Goal: Task Accomplishment & Management: Manage account settings

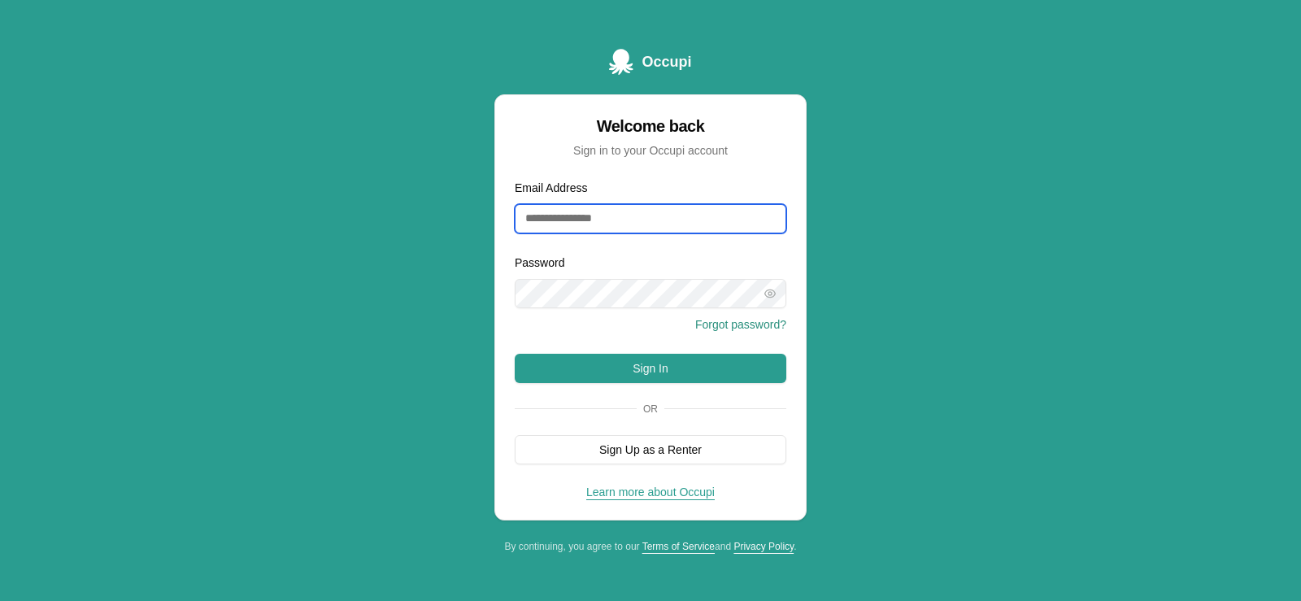
click at [609, 224] on input "Email Address" at bounding box center [651, 218] width 272 height 29
type input "**********"
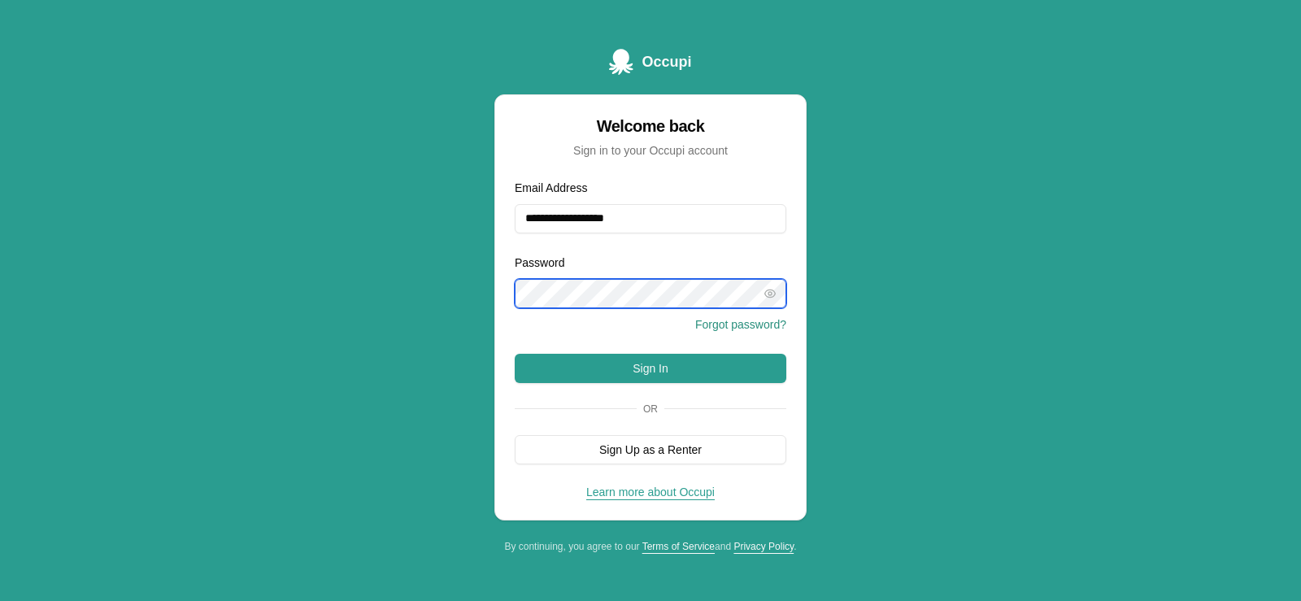
click at [515, 354] on button "Sign In" at bounding box center [651, 368] width 272 height 29
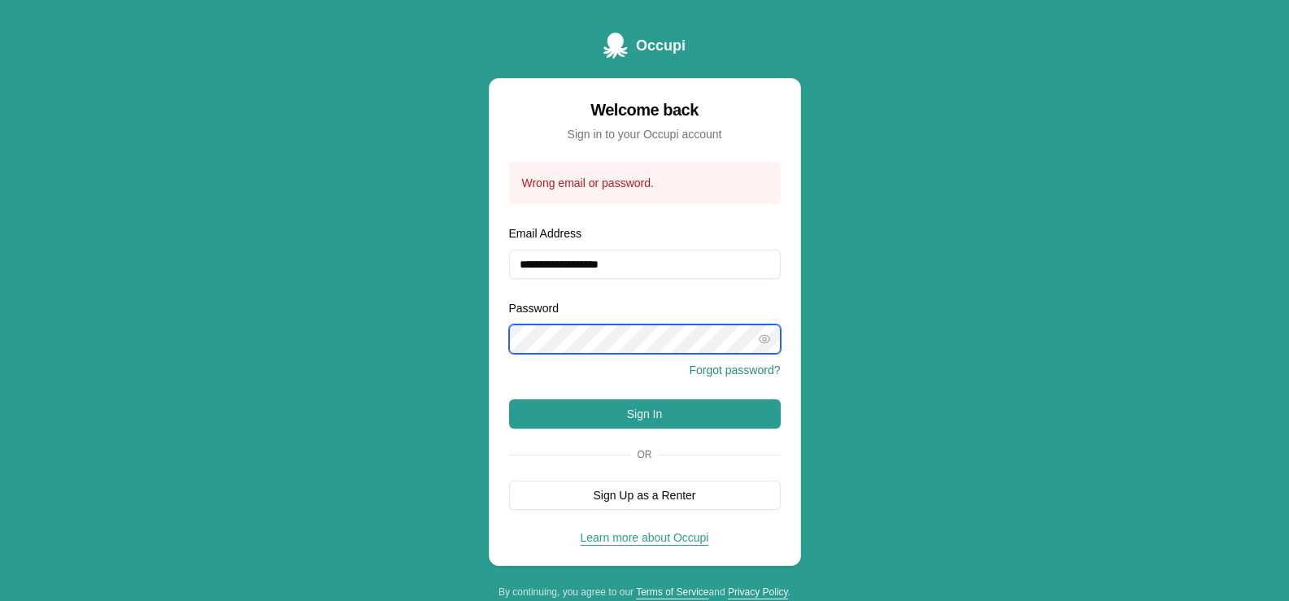
click at [509, 399] on button "Sign In" at bounding box center [645, 413] width 272 height 29
